Goal: Task Accomplishment & Management: Use online tool/utility

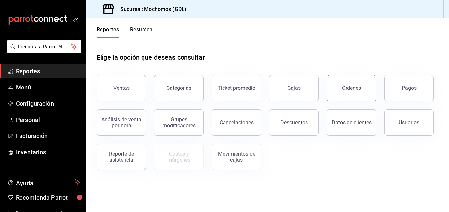
click at [340, 80] on button "Órdenes" at bounding box center [352, 88] width 50 height 26
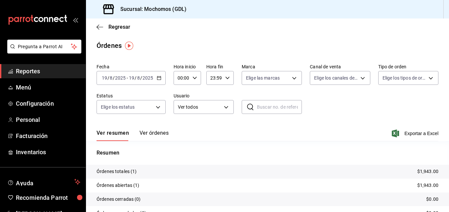
click at [160, 81] on div "[DATE] [DATE] - [DATE] [DATE]" at bounding box center [131, 78] width 69 height 14
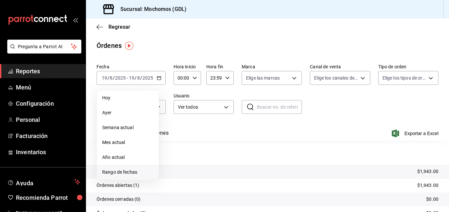
click at [112, 174] on span "Rango de fechas" at bounding box center [127, 172] width 51 height 7
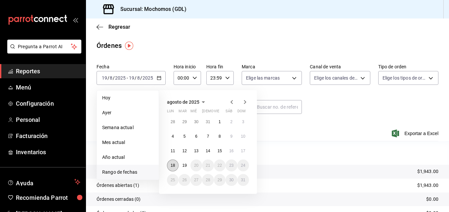
click at [174, 165] on abbr "18" at bounding box center [173, 165] width 4 height 5
click at [183, 165] on abbr "19" at bounding box center [184, 165] width 4 height 5
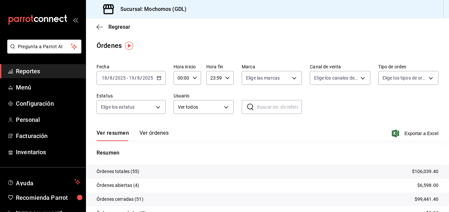
click at [192, 80] on div "00:00 Hora inicio" at bounding box center [187, 78] width 27 height 14
click at [179, 128] on span "02" at bounding box center [180, 126] width 3 height 5
type input "02:00"
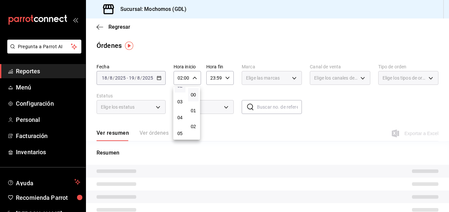
scroll to position [53, 0]
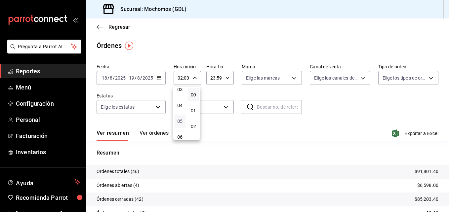
click at [181, 121] on span "05" at bounding box center [180, 121] width 3 height 5
type input "05:00"
drag, startPoint x: 263, startPoint y: 52, endPoint x: 282, endPoint y: 74, distance: 28.8
click at [282, 74] on div at bounding box center [224, 106] width 449 height 212
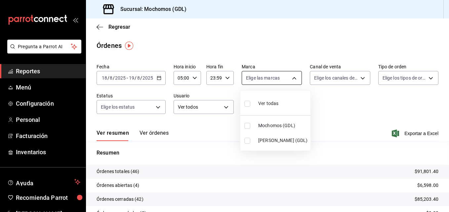
click at [285, 75] on body "Pregunta a Parrot AI Reportes Menú Configuración Personal Facturación Inventari…" at bounding box center [224, 106] width 449 height 212
click at [251, 140] on label at bounding box center [248, 141] width 9 height 6
click at [250, 140] on input "checkbox" at bounding box center [247, 141] width 6 height 6
checkbox input "false"
click at [247, 141] on input "checkbox" at bounding box center [247, 141] width 6 height 6
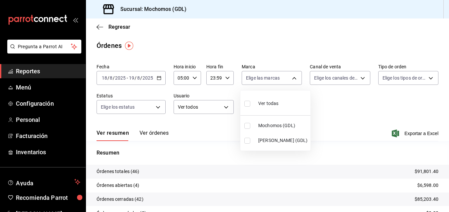
checkbox input "true"
type input "9cac9703-0c5a-4d8b-addd-5b6b571d65b9"
click at [398, 181] on div at bounding box center [224, 106] width 449 height 212
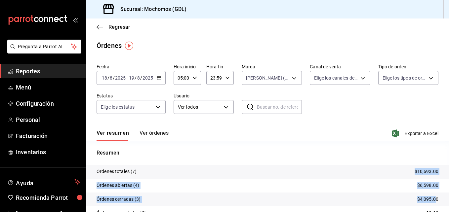
drag, startPoint x: 400, startPoint y: 174, endPoint x: 430, endPoint y: 199, distance: 39.5
click at [430, 199] on tbody "Órdenes totales (7) $10,693.00 Órdenes abiertas (4) $6,598.00 Órdenes cerradas …" at bounding box center [267, 199] width 363 height 69
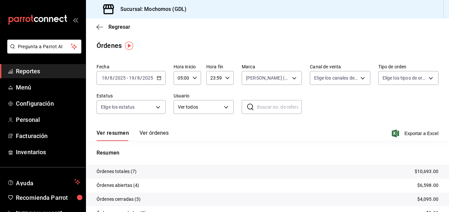
click at [368, 108] on div "Fecha [DATE] [DATE] - [DATE] [DATE] Hora inicio 05:00 Hora inicio Hora fin 23:5…" at bounding box center [268, 91] width 342 height 61
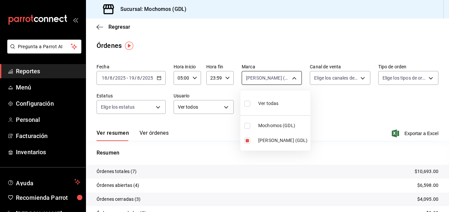
click at [263, 75] on body "Pregunta a Parrot AI Reportes Menú Configuración Personal Facturación Inventari…" at bounding box center [224, 106] width 449 height 212
click at [249, 139] on input "checkbox" at bounding box center [247, 141] width 6 height 6
checkbox input "false"
click at [249, 139] on input "checkbox" at bounding box center [247, 141] width 6 height 6
checkbox input "true"
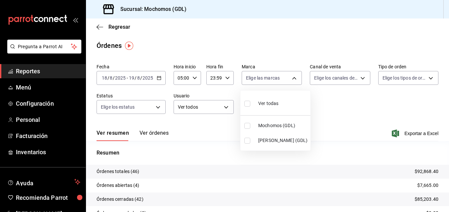
type input "9cac9703-0c5a-4d8b-addd-5b6b571d65b9"
click at [271, 37] on div at bounding box center [224, 106] width 449 height 212
click at [275, 80] on body "Pregunta a Parrot AI Reportes Menú Configuración Personal Facturación Inventari…" at bounding box center [224, 106] width 449 height 212
click at [246, 140] on input "checkbox" at bounding box center [247, 141] width 6 height 6
checkbox input "false"
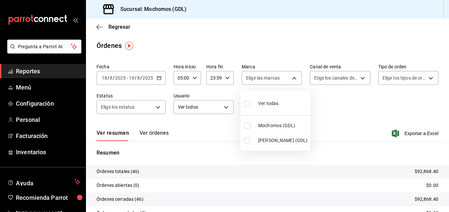
click at [246, 140] on input "checkbox" at bounding box center [247, 141] width 6 height 6
checkbox input "true"
type input "9cac9703-0c5a-4d8b-addd-5b6b571d65b9"
click at [294, 156] on div at bounding box center [224, 106] width 449 height 212
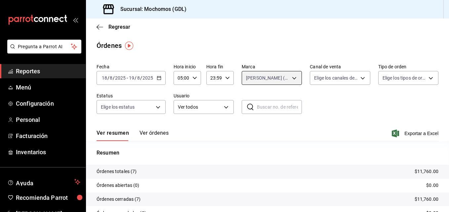
scroll to position [47, 0]
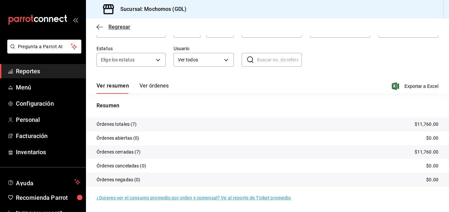
click at [103, 27] on icon "button" at bounding box center [100, 27] width 7 height 0
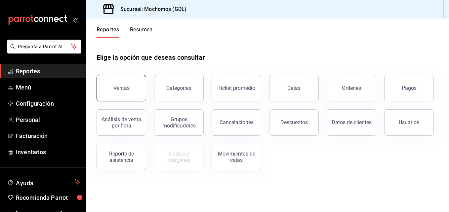
click at [128, 79] on button "Ventas" at bounding box center [122, 88] width 50 height 26
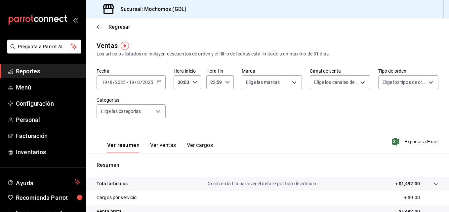
click at [160, 82] on icon "button" at bounding box center [159, 82] width 5 height 5
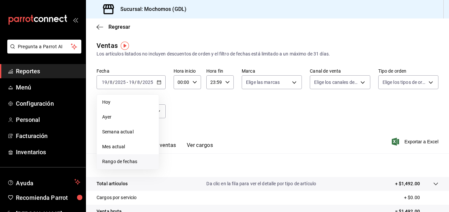
click at [113, 162] on span "Rango de fechas" at bounding box center [127, 161] width 51 height 7
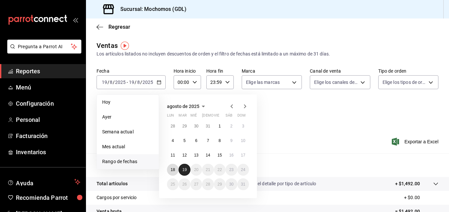
drag, startPoint x: 175, startPoint y: 169, endPoint x: 183, endPoint y: 170, distance: 8.0
click at [183, 170] on div "28 29 30 31 1 2 3 4 5 6 7 8 9 10 11 12 13 14 15 16 17 18 19 20 21 22 23 24 25 2…" at bounding box center [208, 155] width 82 height 70
click at [183, 170] on abbr "19" at bounding box center [184, 170] width 4 height 5
click at [176, 170] on button "18" at bounding box center [173, 170] width 12 height 12
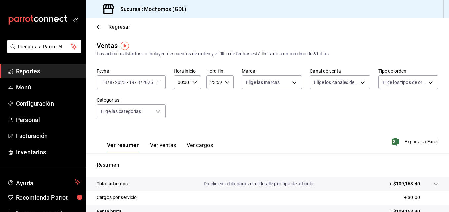
click at [197, 83] on div "00:00 Hora inicio" at bounding box center [187, 82] width 27 height 14
click at [179, 117] on span "01" at bounding box center [180, 114] width 3 height 5
type input "01:00"
click at [179, 124] on span "05" at bounding box center [180, 125] width 3 height 5
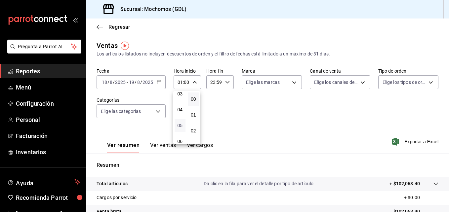
type input "05:00"
click at [286, 83] on div at bounding box center [224, 106] width 449 height 212
click at [286, 83] on body "Pregunta a Parrot AI Reportes Menú Configuración Personal Facturación Inventari…" at bounding box center [224, 106] width 449 height 212
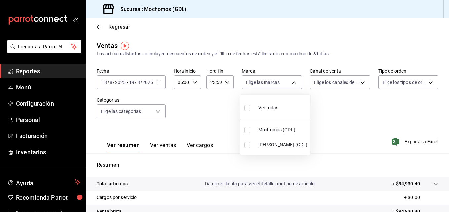
click at [250, 144] on input "checkbox" at bounding box center [247, 145] width 6 height 6
checkbox input "true"
type input "9cac9703-0c5a-4d8b-addd-5b6b571d65b9"
click at [367, 99] on div at bounding box center [224, 106] width 449 height 212
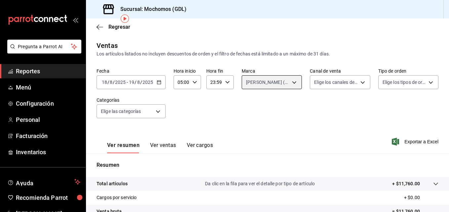
scroll to position [104, 0]
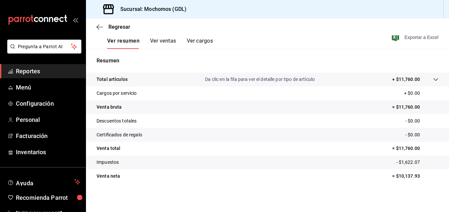
click at [398, 41] on span "Exportar a Excel" at bounding box center [415, 37] width 45 height 8
click at [100, 26] on icon "button" at bounding box center [100, 27] width 7 height 6
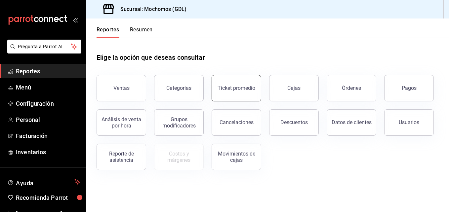
click at [236, 96] on button "Ticket promedio" at bounding box center [237, 88] width 50 height 26
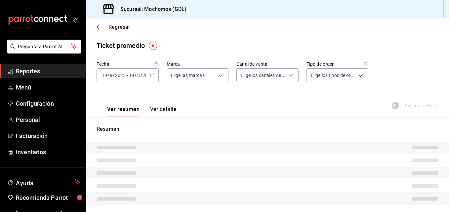
type input "36c25d4a-7cb0-456c-a434-e981d54830bc,9cac9703-0c5a-4d8b-addd-5b6b571d65b9"
type input "PARROT,UBER_EATS,RAPPI,DIDI_FOOD,ONLINE"
type input "c3d0baef-30c0-4718-9d76-caab43e27316,13c4cc4a-99d2-42c0-ba96-c3de8c08c13d,7b791…"
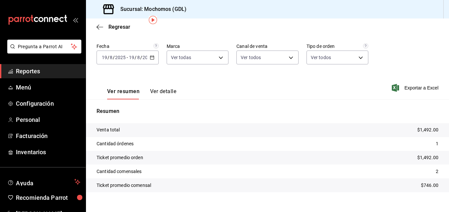
scroll to position [27, 0]
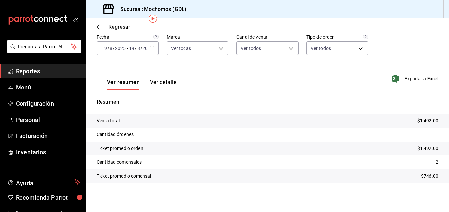
click at [150, 48] on icon "button" at bounding box center [152, 48] width 5 height 5
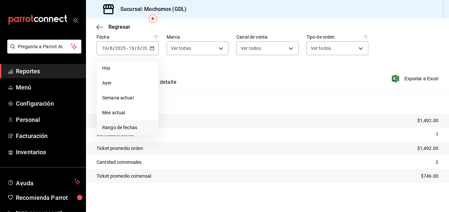
click at [115, 127] on span "Rango de fechas" at bounding box center [127, 127] width 51 height 7
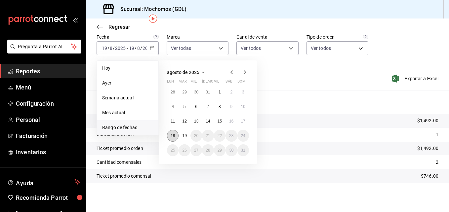
click at [171, 137] on abbr "18" at bounding box center [173, 136] width 4 height 5
click at [182, 137] on button "19" at bounding box center [185, 136] width 12 height 12
